Goal: Book appointment/travel/reservation

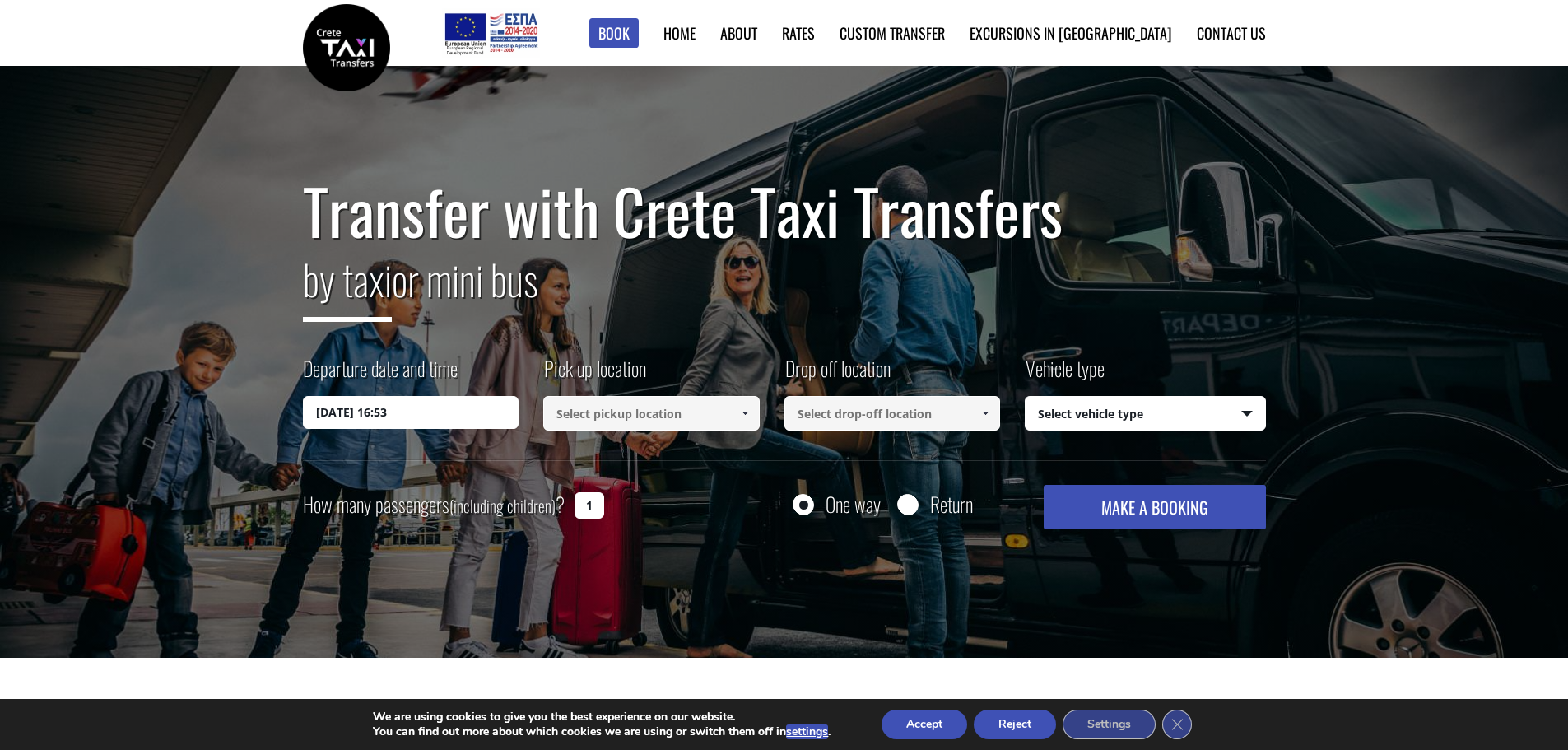
click at [435, 410] on input "[DATE] 16:53" at bounding box center [410, 412] width 217 height 33
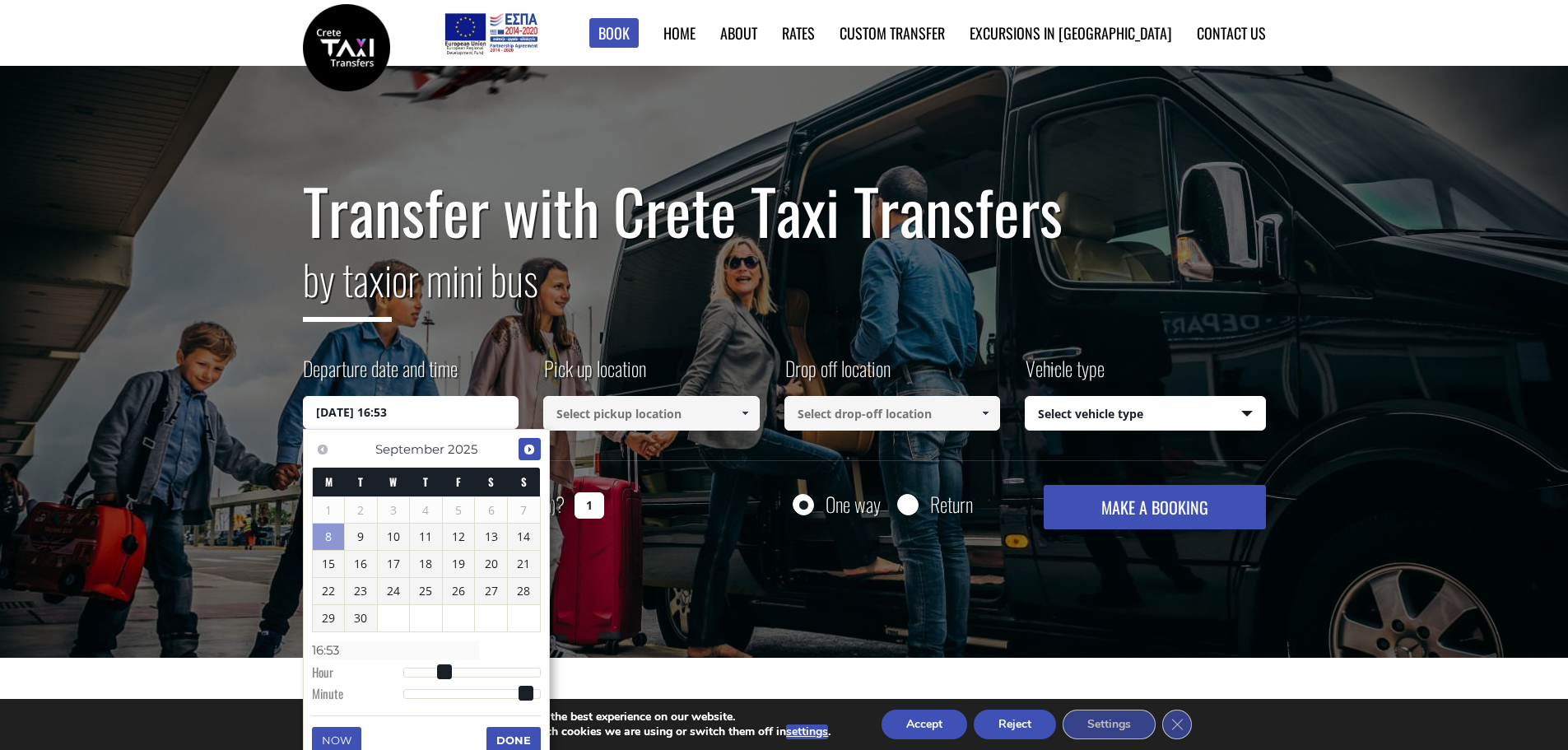
click at [527, 449] on span "Next" at bounding box center [529, 450] width 13 height 13
click at [455, 563] on link "17" at bounding box center [459, 563] width 32 height 26
type input "[DATE] 00:00"
click at [650, 421] on input at bounding box center [651, 413] width 217 height 35
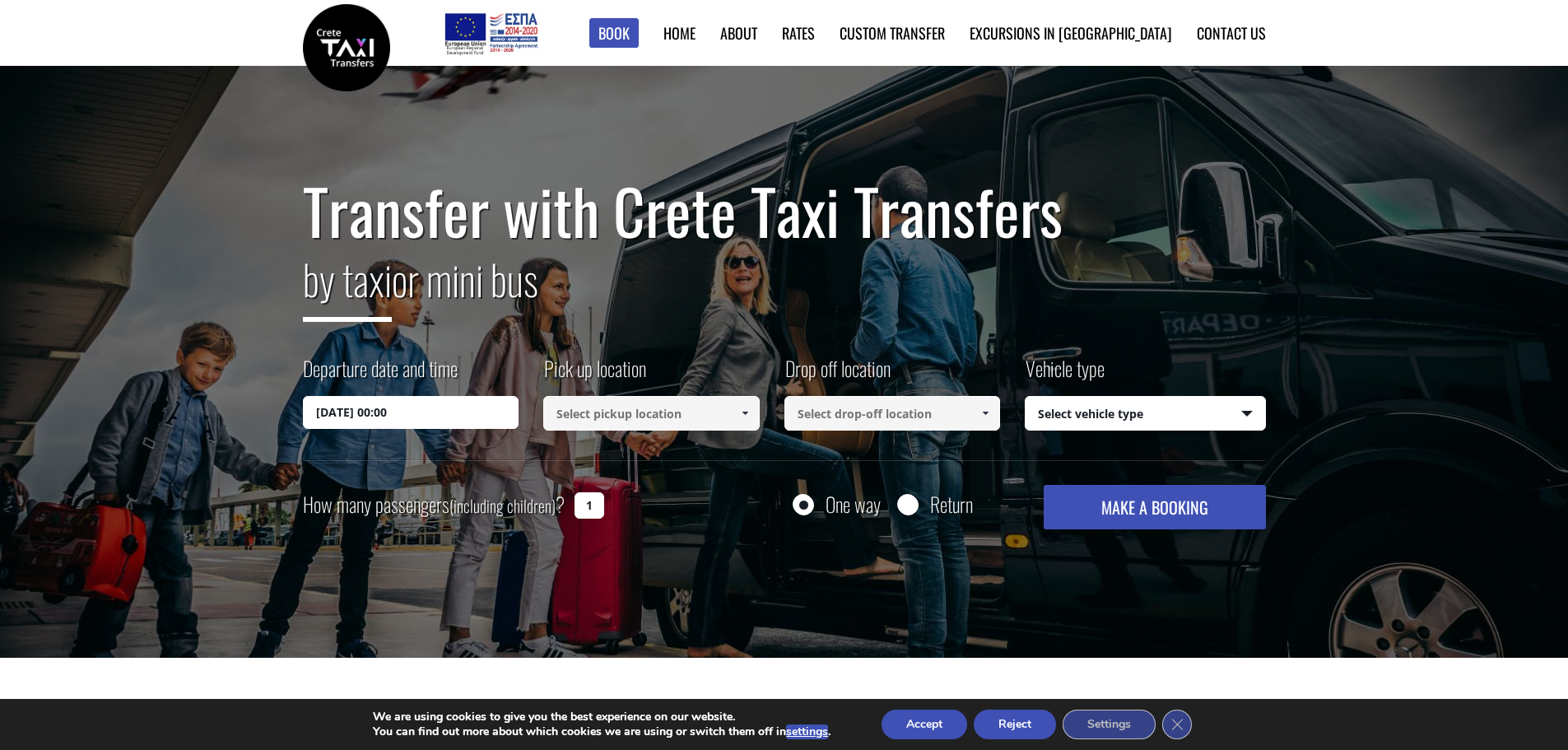
click at [705, 410] on input at bounding box center [651, 413] width 217 height 35
click at [753, 413] on link at bounding box center [744, 413] width 27 height 35
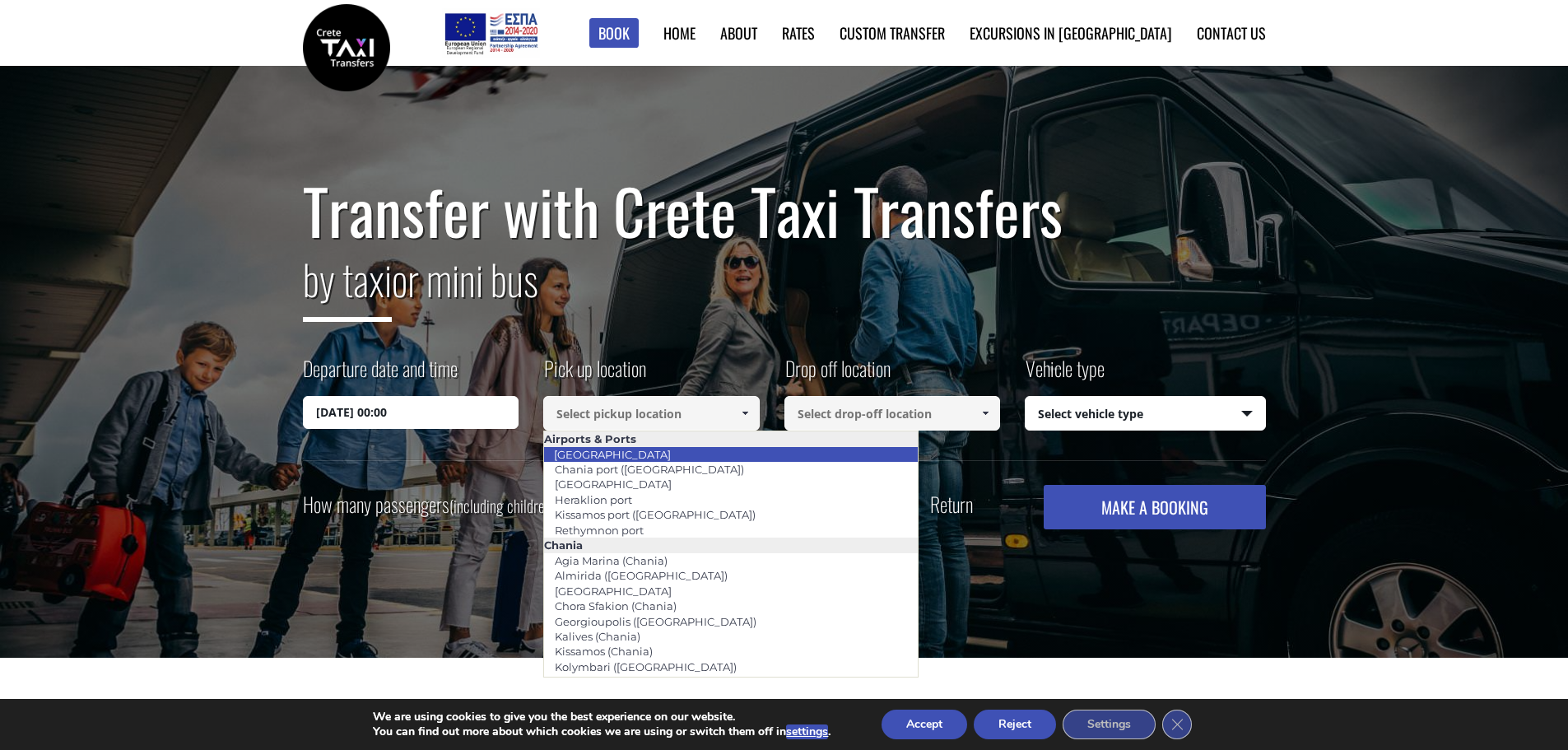
click at [613, 455] on link "[GEOGRAPHIC_DATA]" at bounding box center [613, 454] width 138 height 23
type input "[GEOGRAPHIC_DATA]"
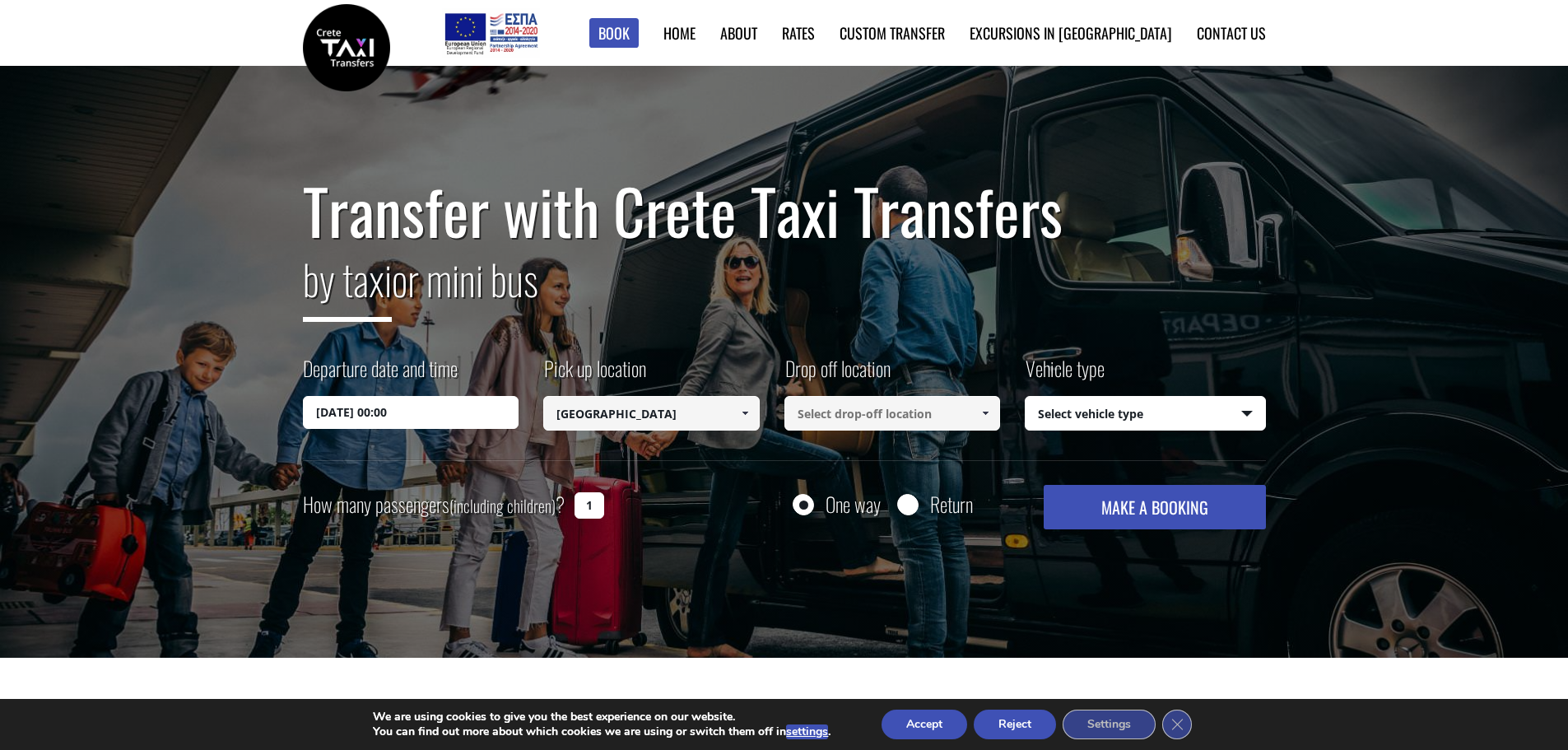
click at [986, 412] on span at bounding box center [985, 414] width 13 height 13
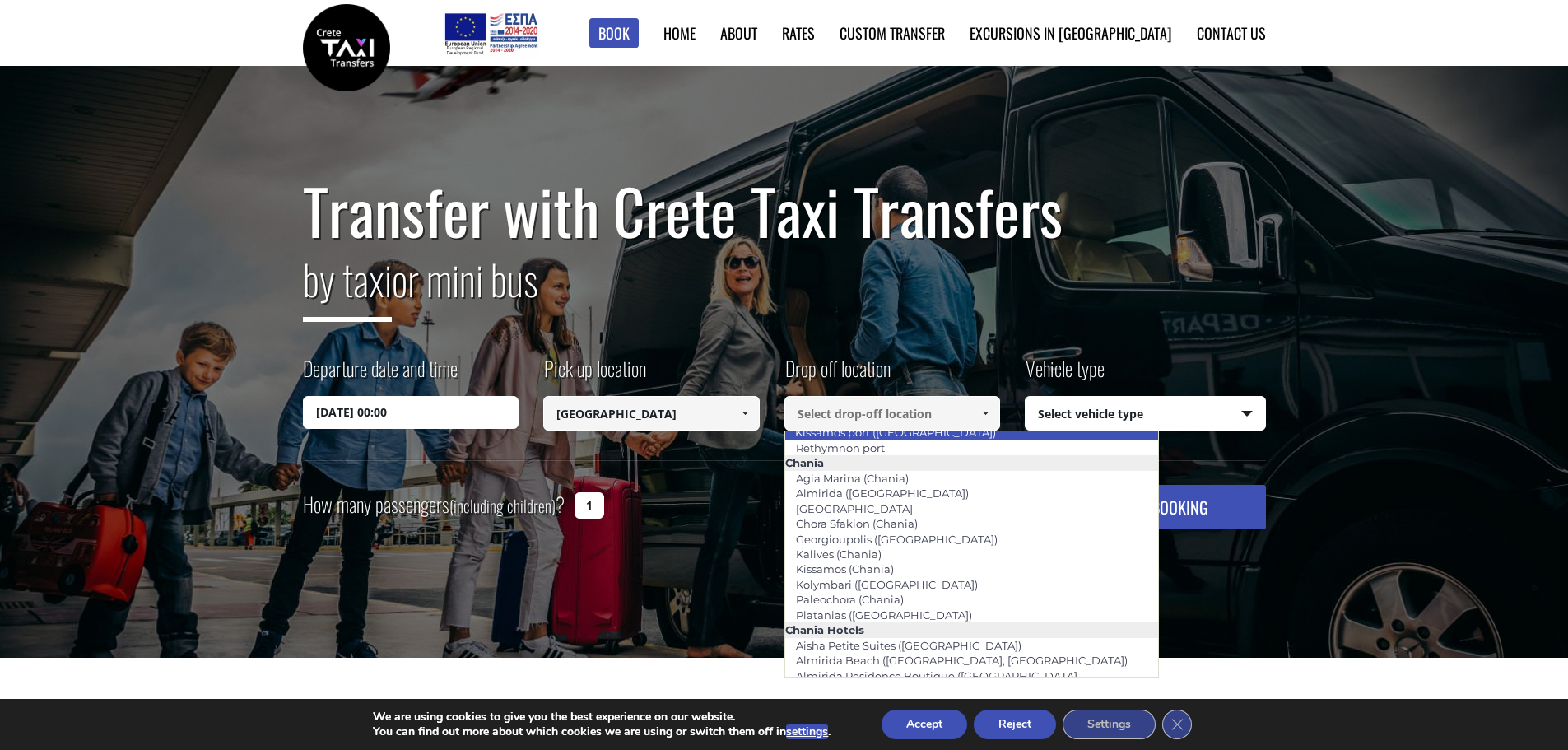
scroll to position [164, 0]
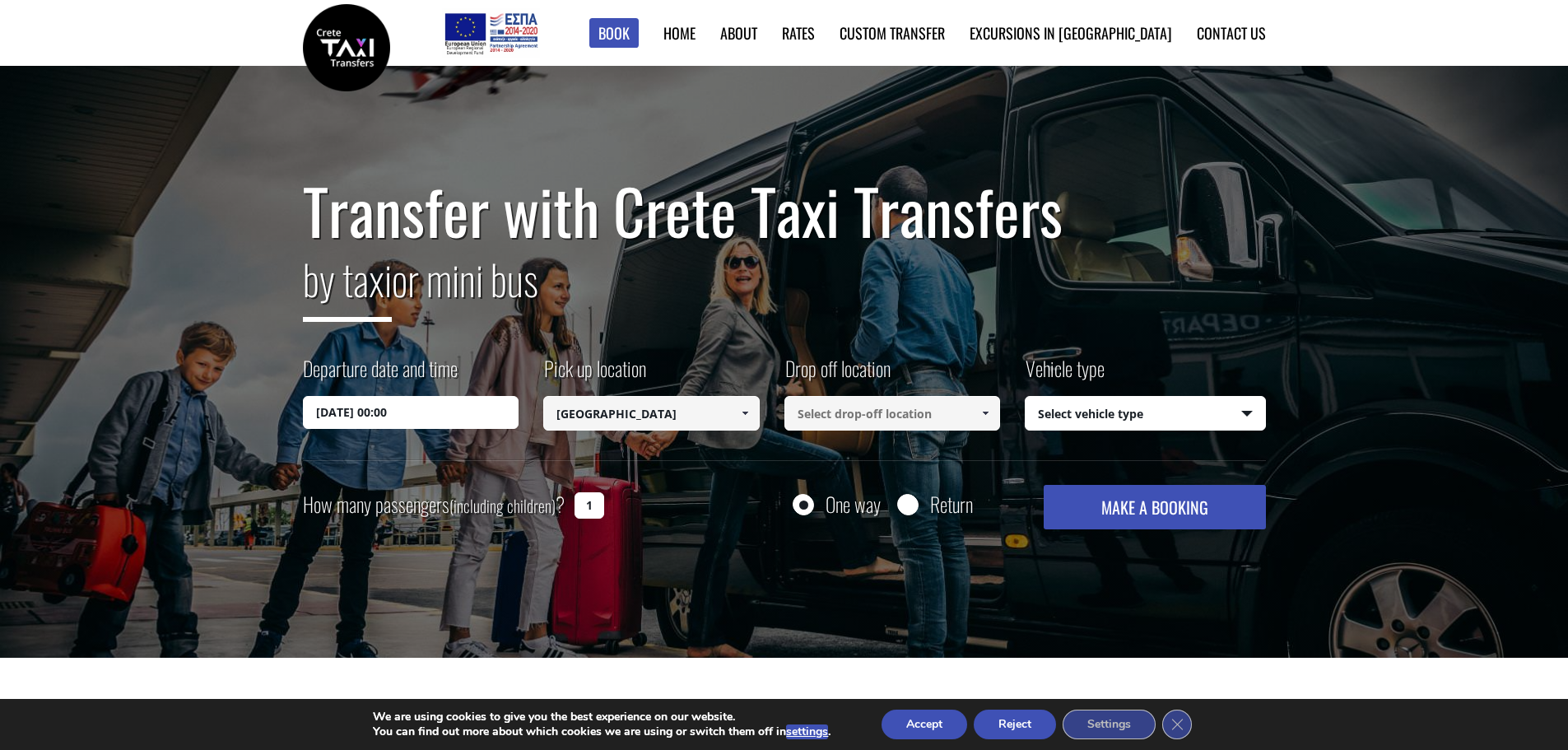
click at [897, 421] on input at bounding box center [892, 413] width 217 height 35
click at [985, 412] on span at bounding box center [985, 414] width 13 height 13
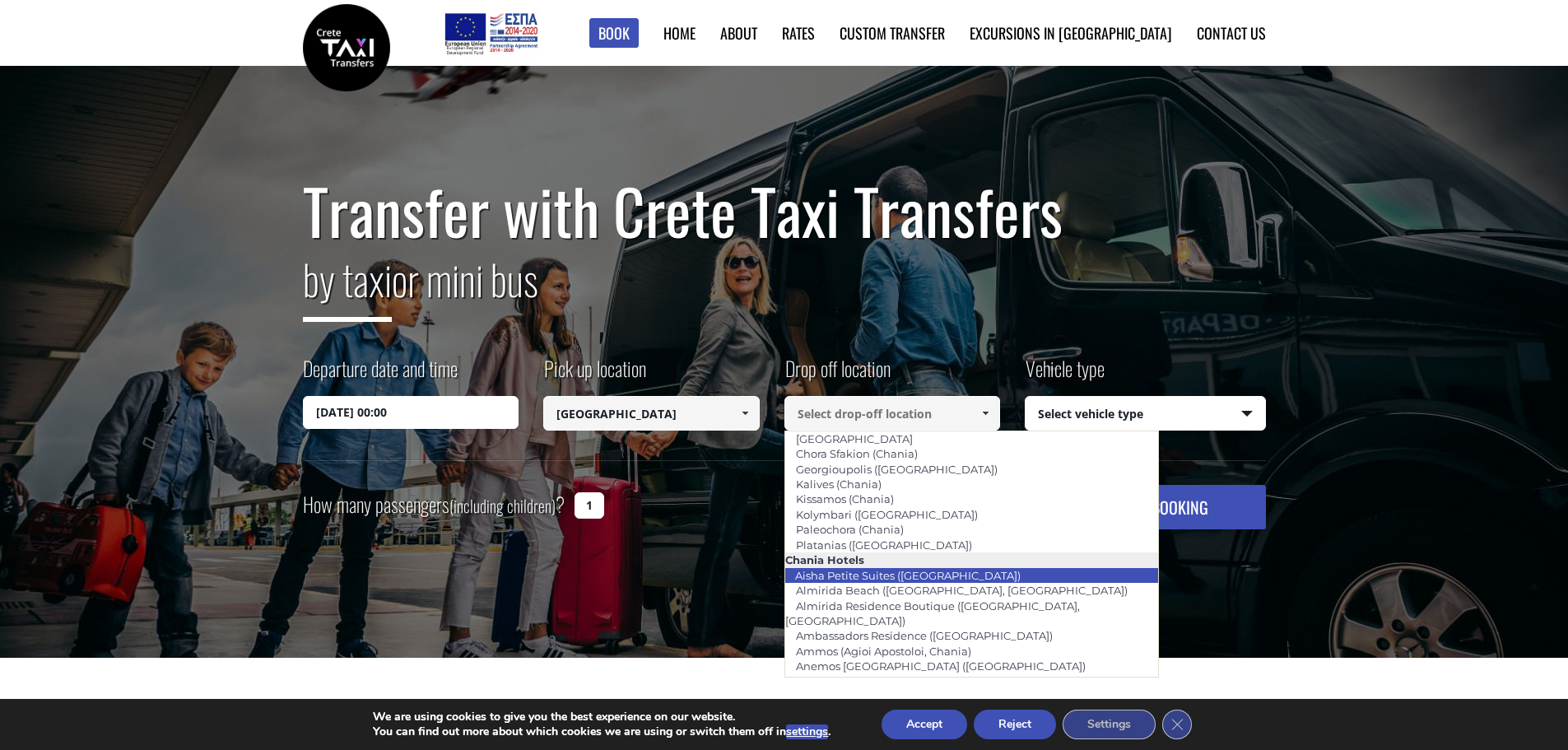
scroll to position [70, 0]
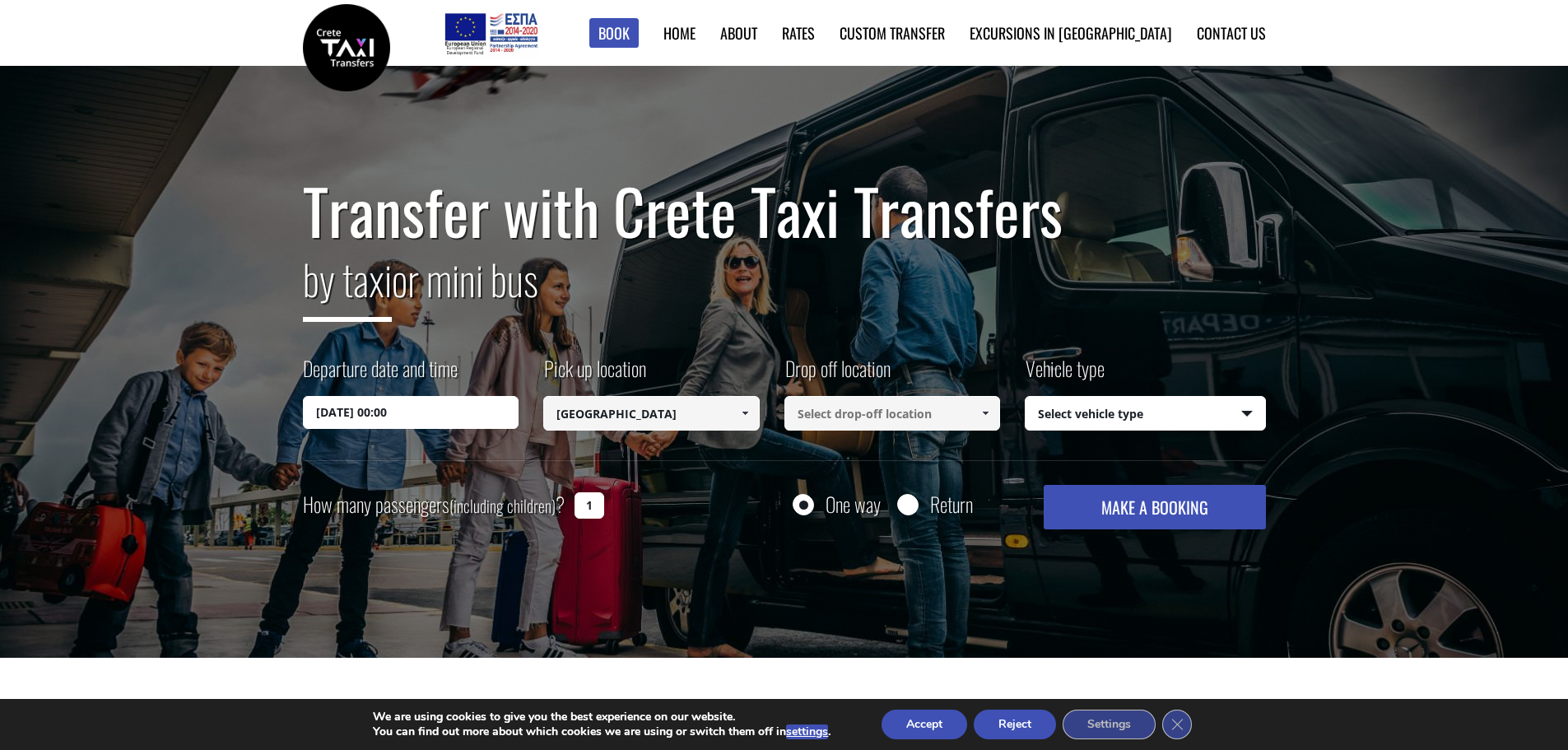
click at [912, 506] on input "Return" at bounding box center [907, 506] width 20 height 20
radio input "true"
type input "[GEOGRAPHIC_DATA]"
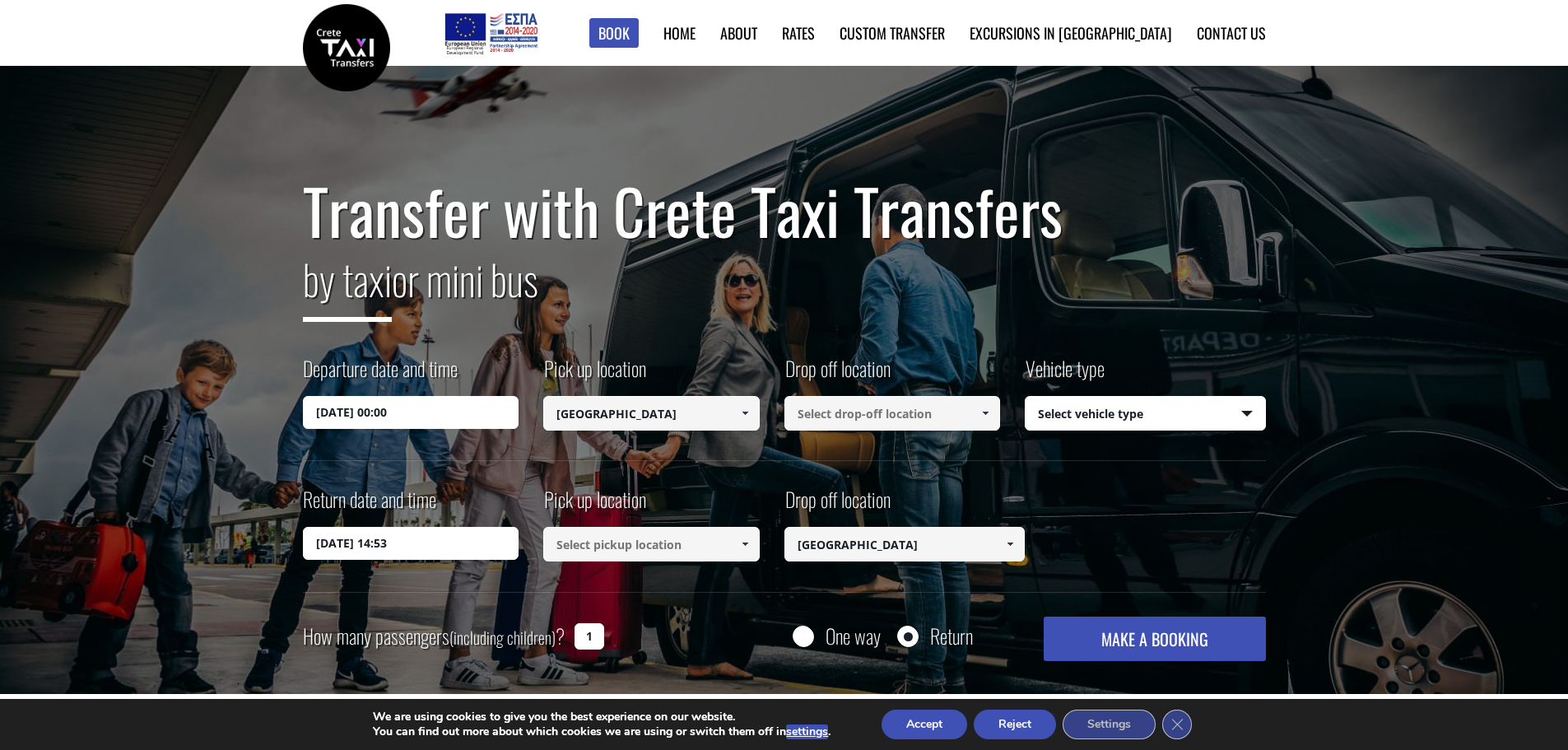
click at [894, 407] on input at bounding box center [892, 413] width 217 height 35
click at [987, 413] on span at bounding box center [985, 414] width 13 height 13
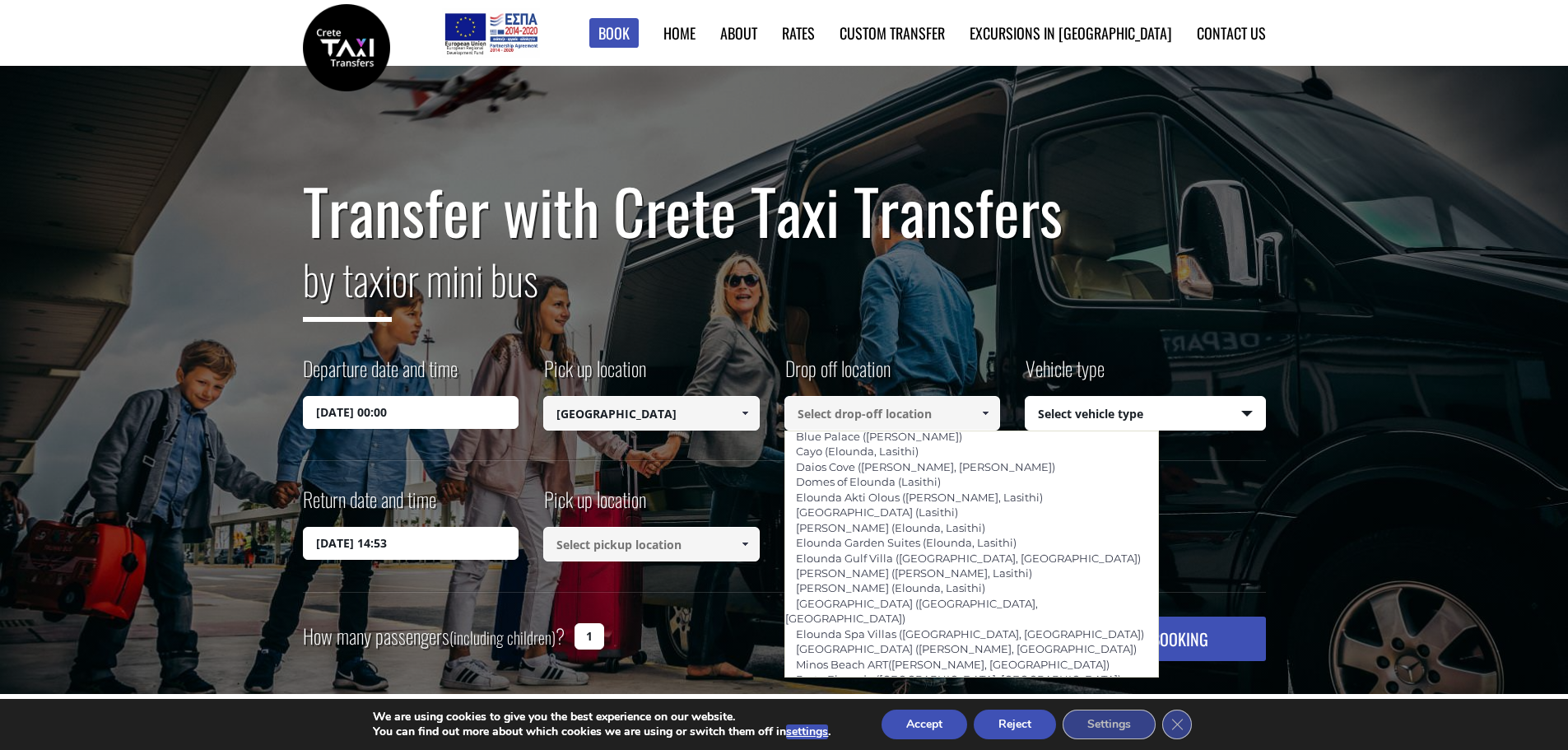
scroll to position [2339, 0]
